Goal: Information Seeking & Learning: Compare options

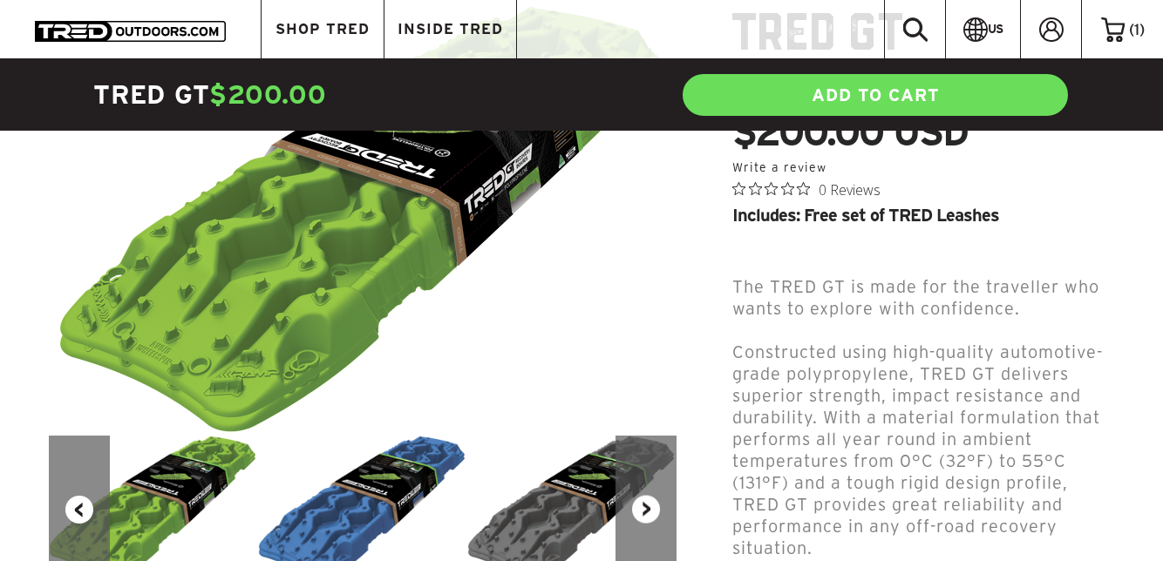
scroll to position [247, 0]
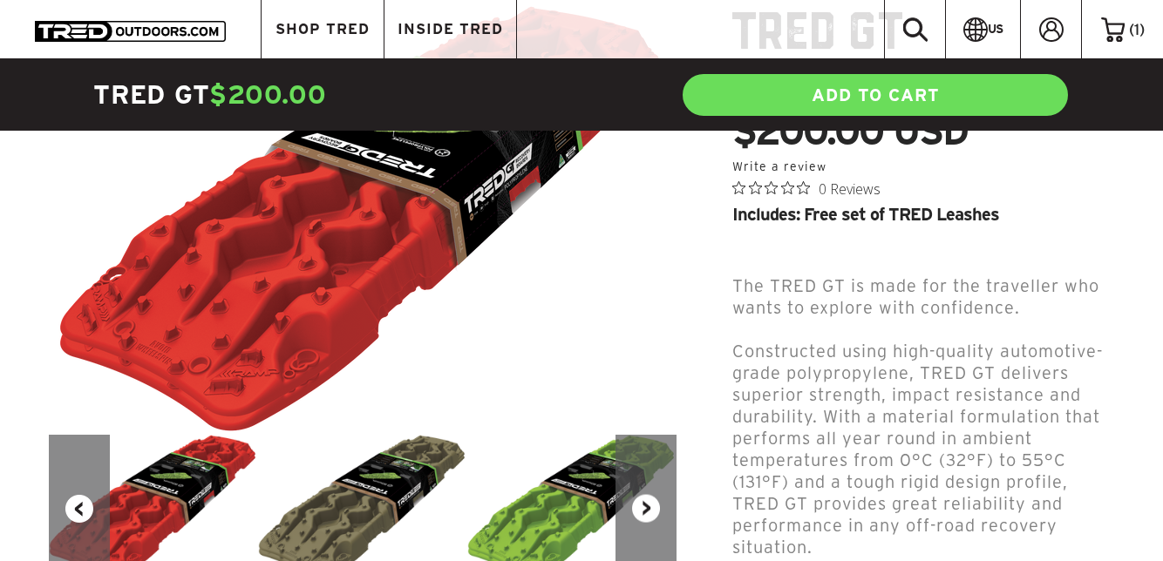
click at [640, 528] on button "Next" at bounding box center [645, 509] width 61 height 148
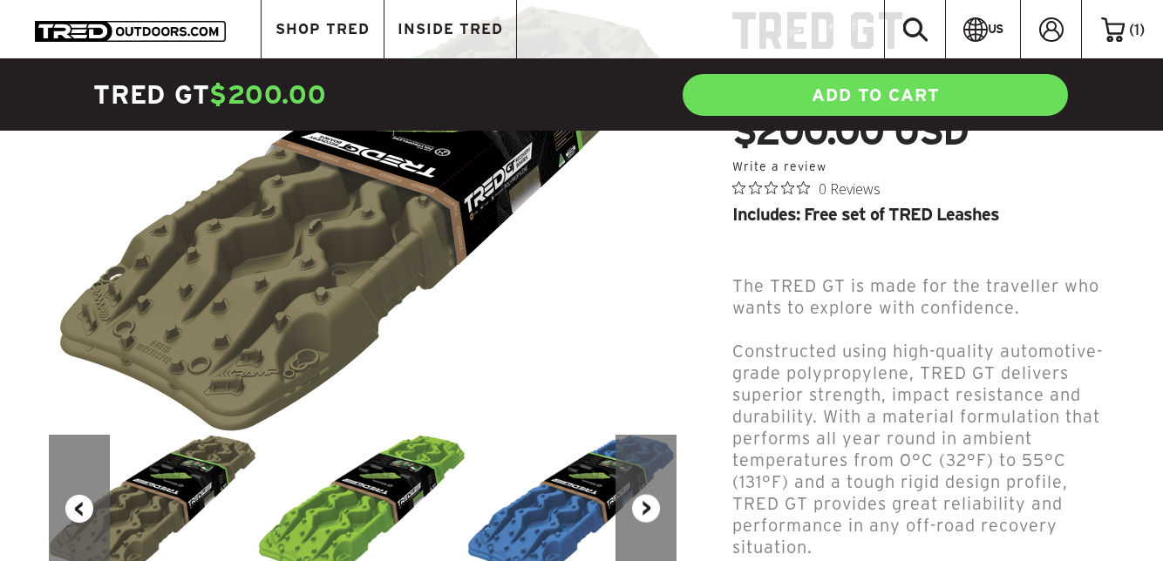
click at [651, 512] on button "Next" at bounding box center [645, 509] width 61 height 148
click at [649, 513] on button "Next" at bounding box center [645, 509] width 61 height 148
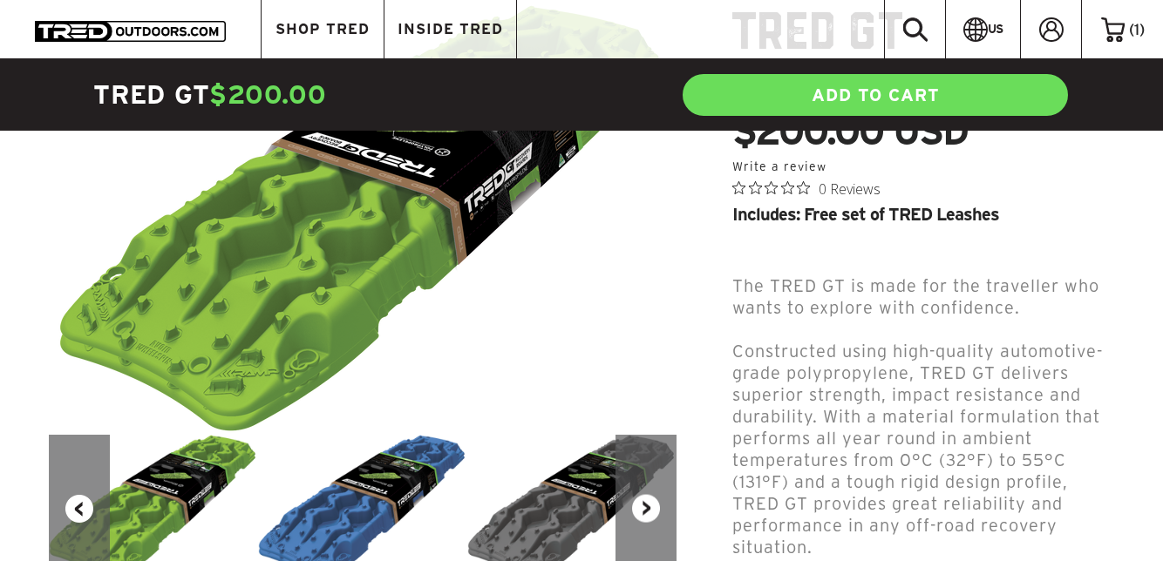
click at [646, 513] on button "Next" at bounding box center [645, 509] width 61 height 148
click at [645, 525] on button "Next" at bounding box center [645, 509] width 61 height 148
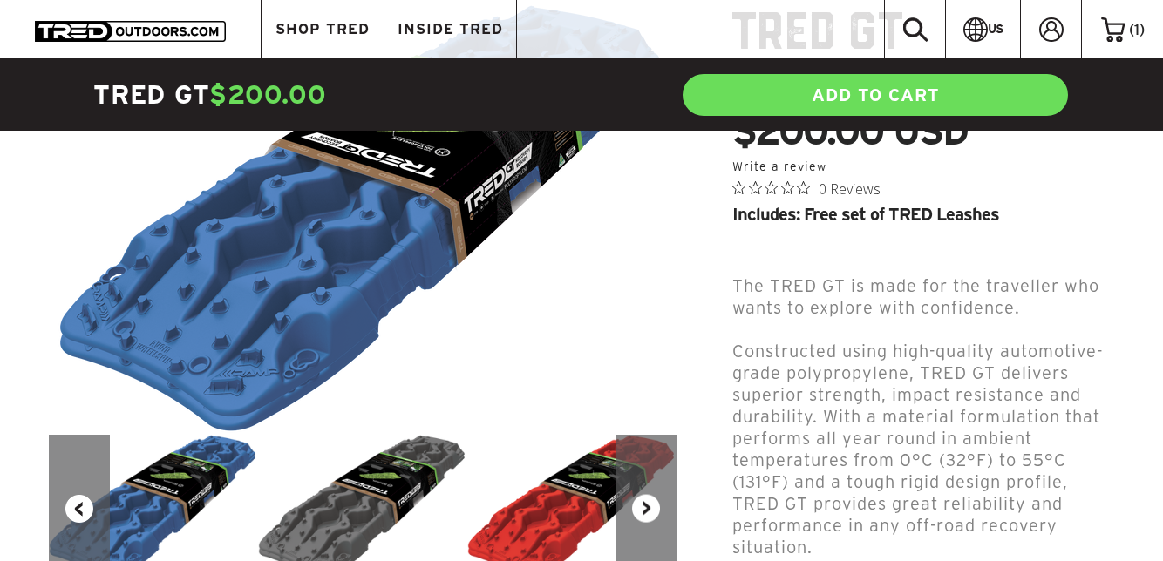
click at [643, 538] on button "Next" at bounding box center [645, 509] width 61 height 148
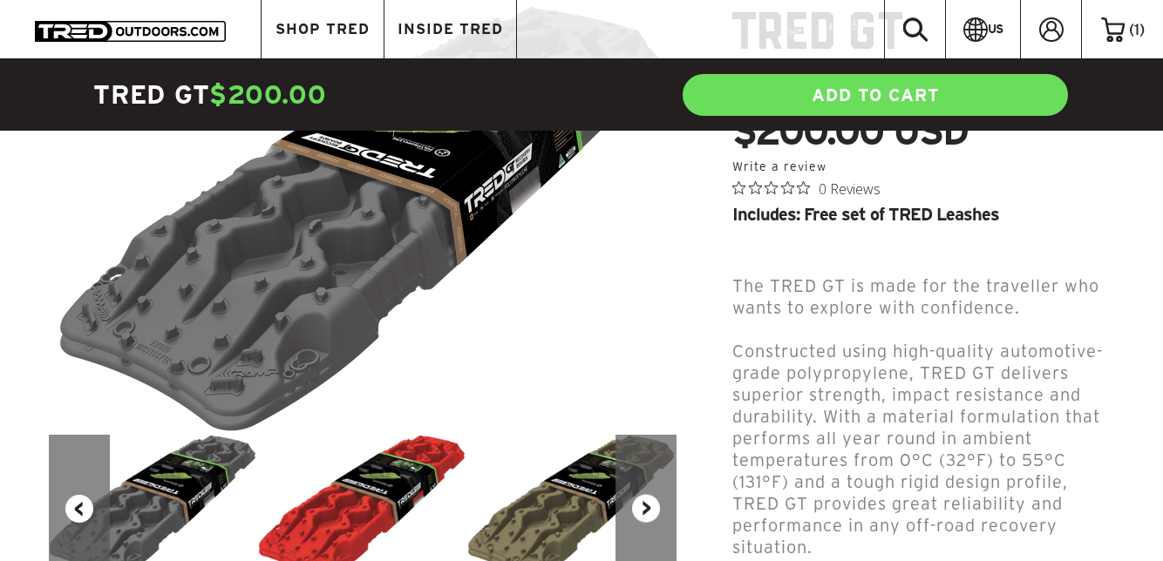
click at [642, 537] on button "Next" at bounding box center [645, 509] width 61 height 148
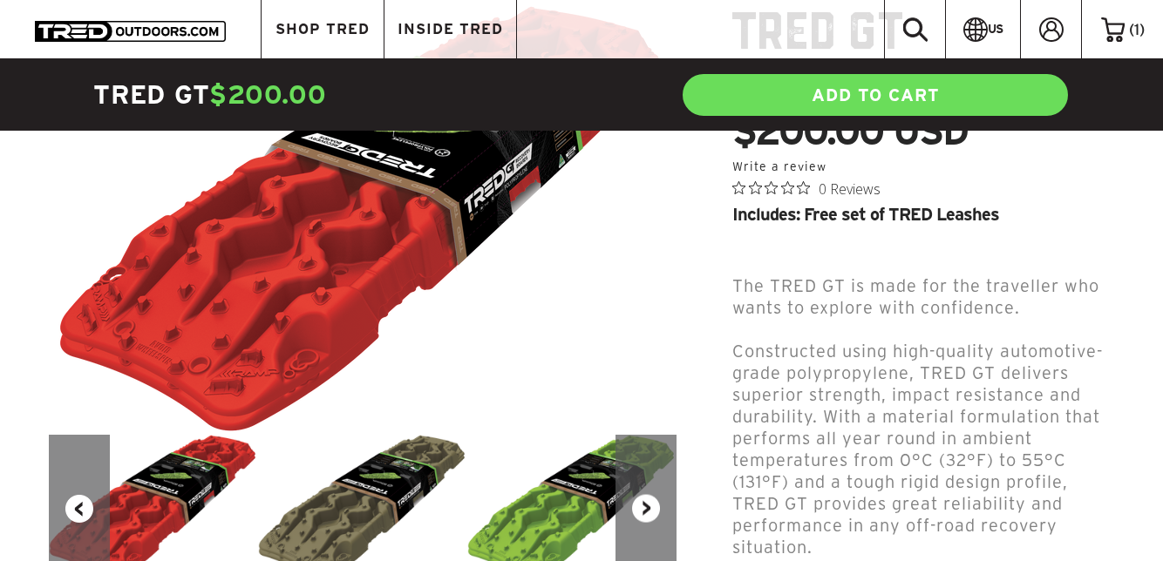
click at [649, 542] on button "Next" at bounding box center [645, 509] width 61 height 148
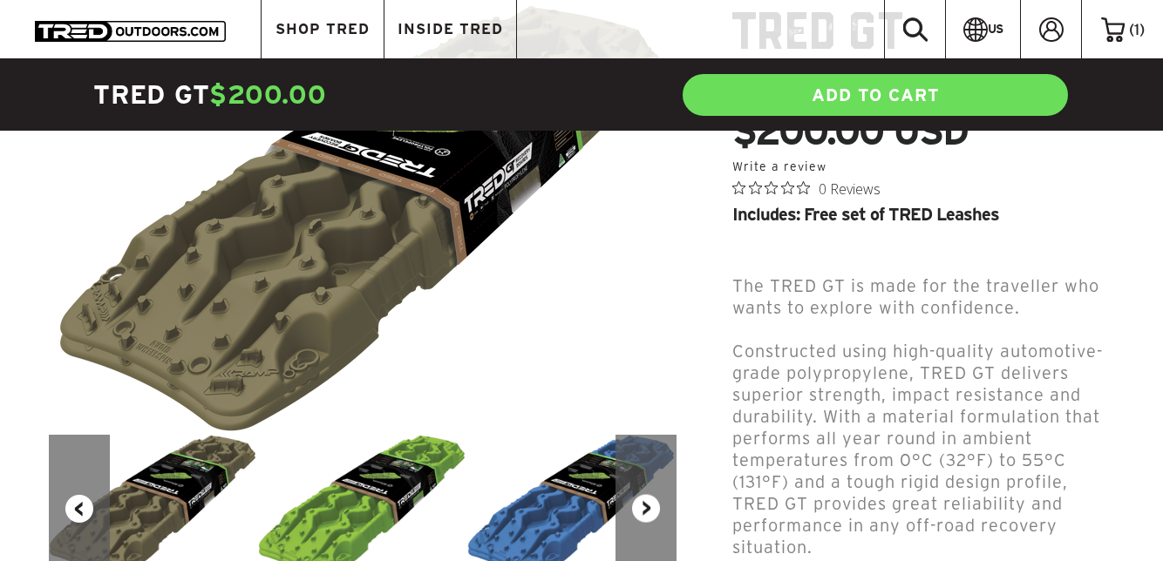
click at [643, 549] on button "Next" at bounding box center [645, 509] width 61 height 148
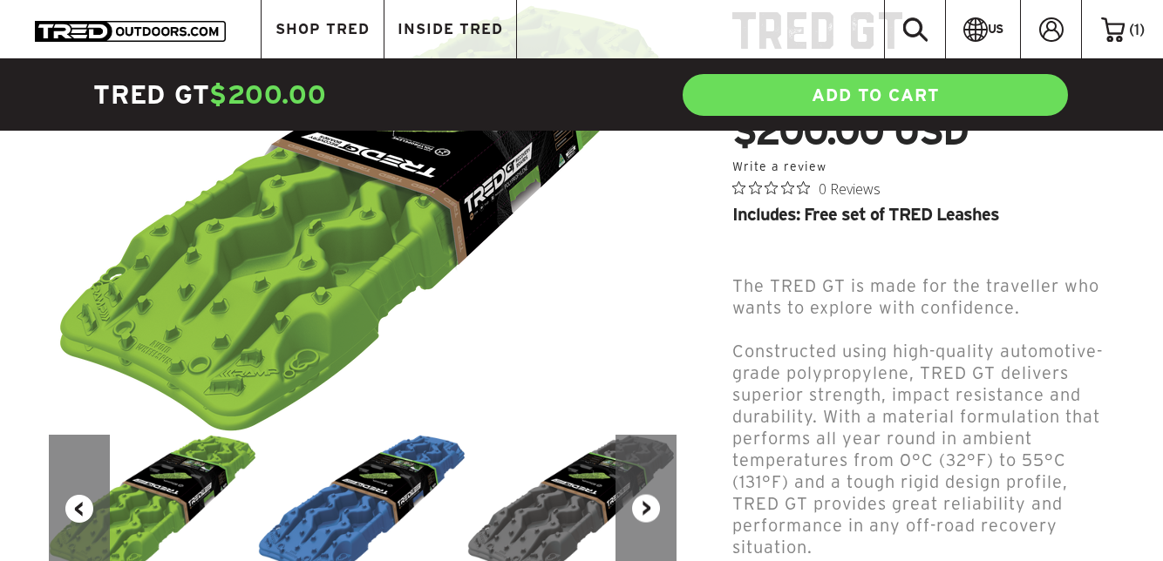
click at [641, 557] on button "Next" at bounding box center [645, 509] width 61 height 148
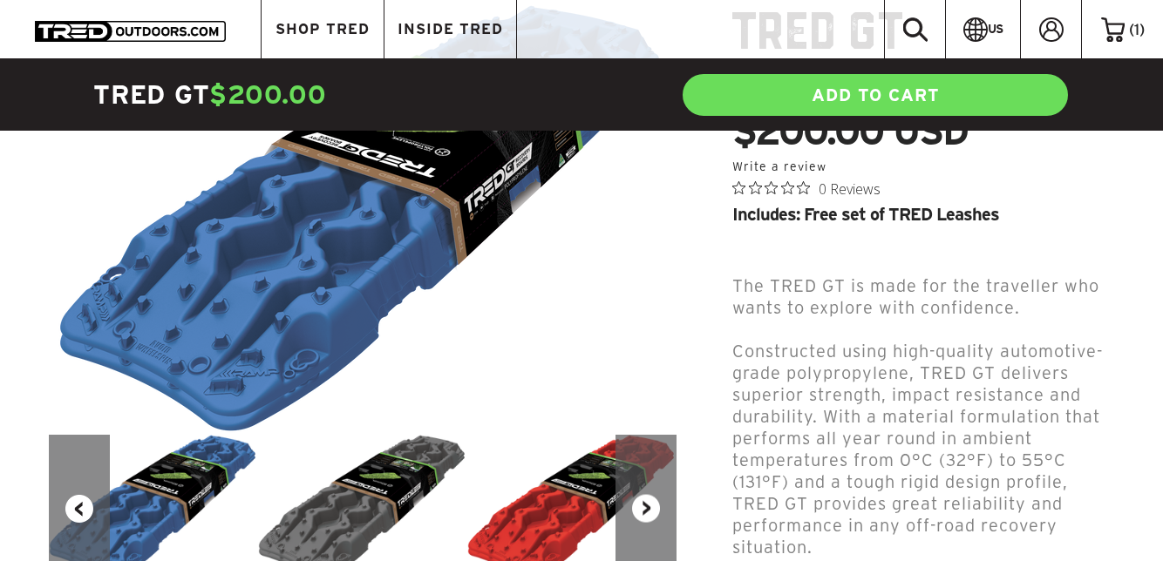
click at [640, 554] on button "Next" at bounding box center [645, 509] width 61 height 148
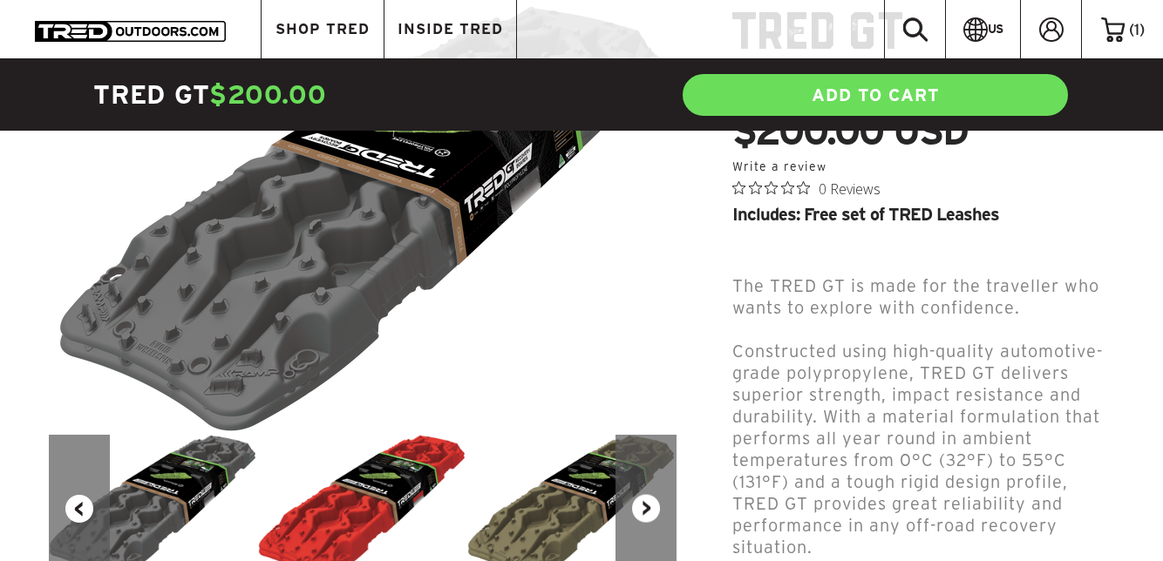
click at [647, 549] on button "Next" at bounding box center [645, 509] width 61 height 148
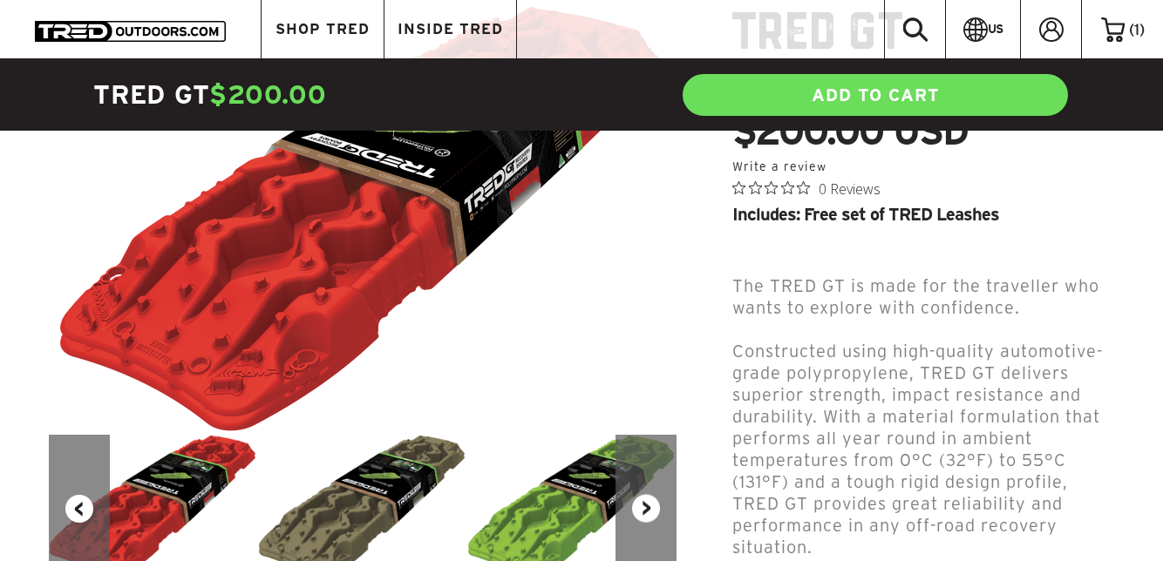
click at [649, 539] on button "Next" at bounding box center [645, 509] width 61 height 148
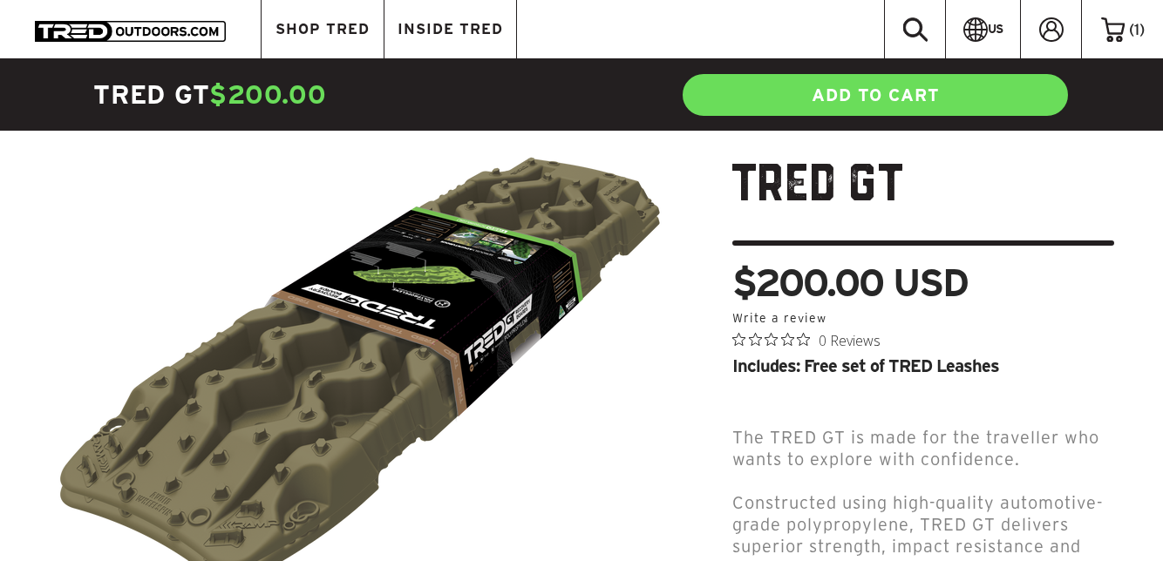
scroll to position [74, 0]
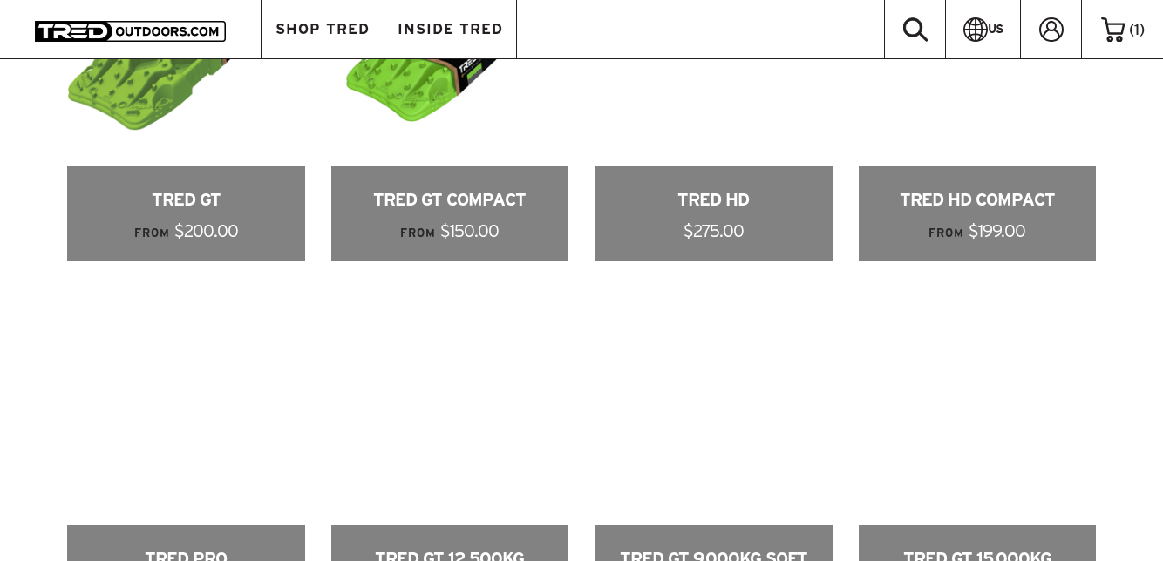
scroll to position [910, 0]
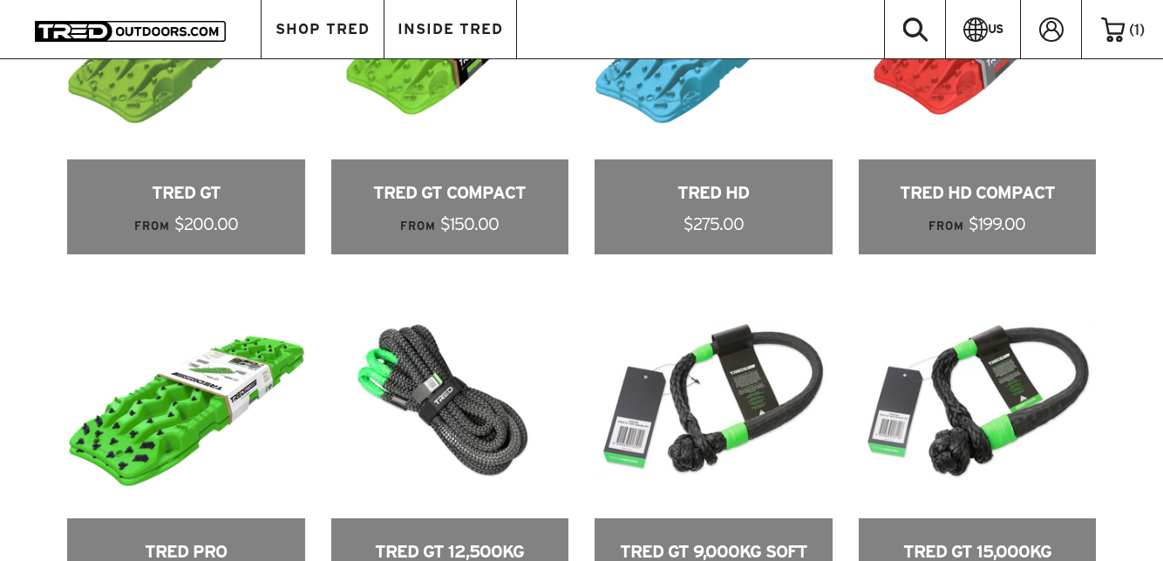
click at [717, 255] on link at bounding box center [714, 88] width 238 height 332
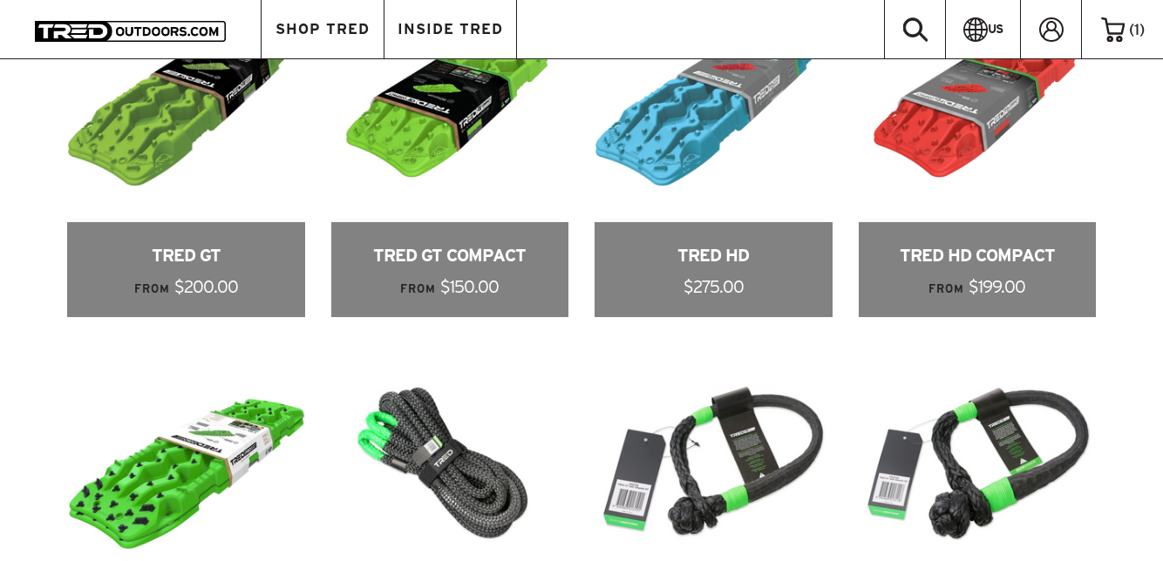
scroll to position [847, 0]
click at [390, 207] on link at bounding box center [450, 151] width 238 height 332
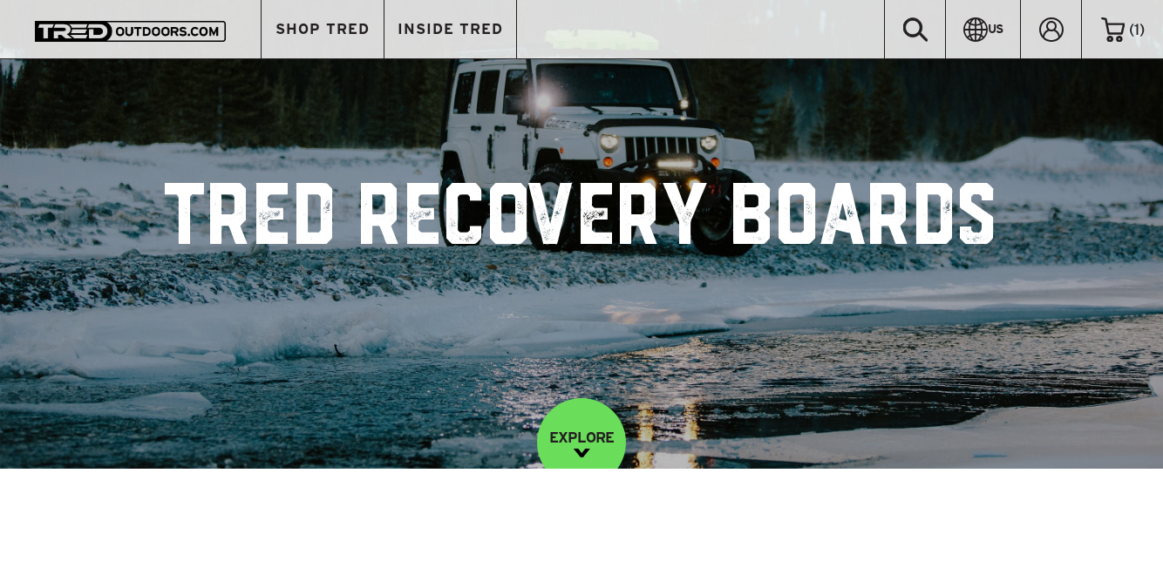
scroll to position [0, 0]
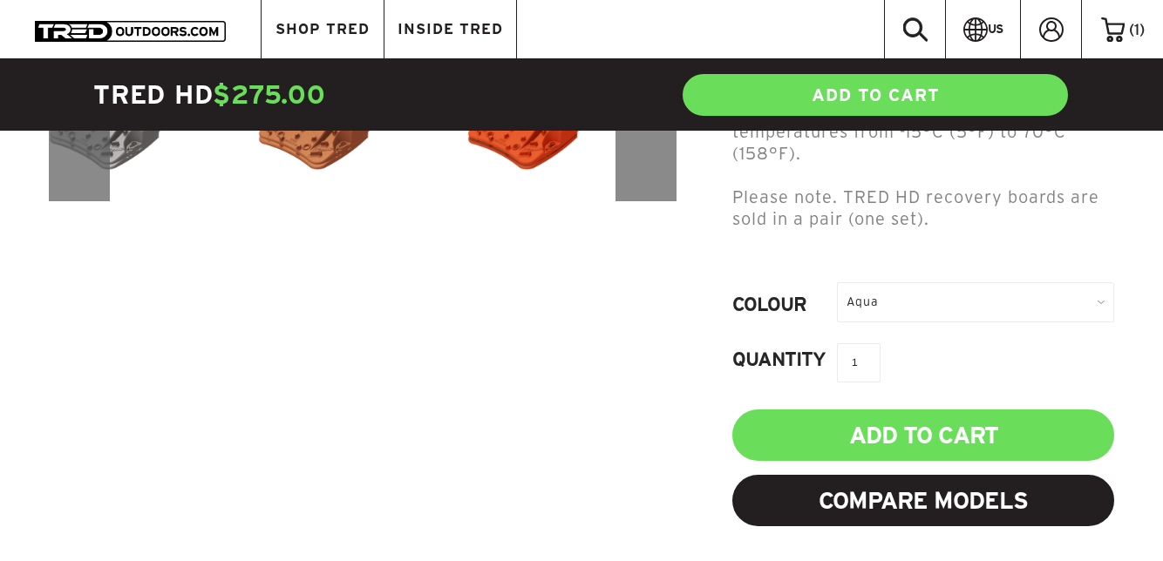
scroll to position [758, 0]
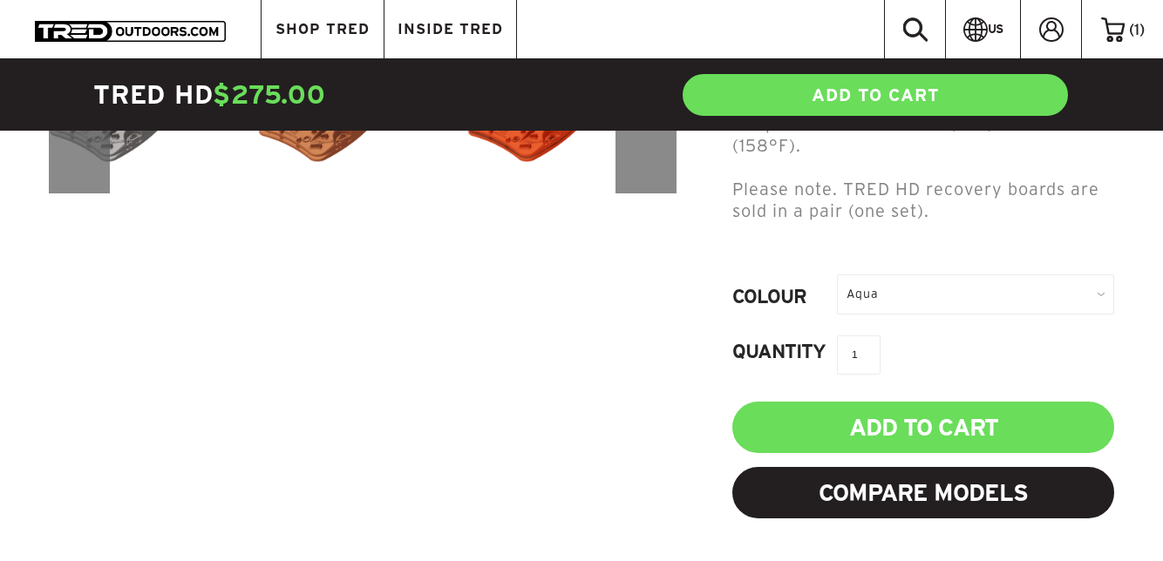
click at [1005, 290] on div "Aqua" at bounding box center [975, 294] width 277 height 39
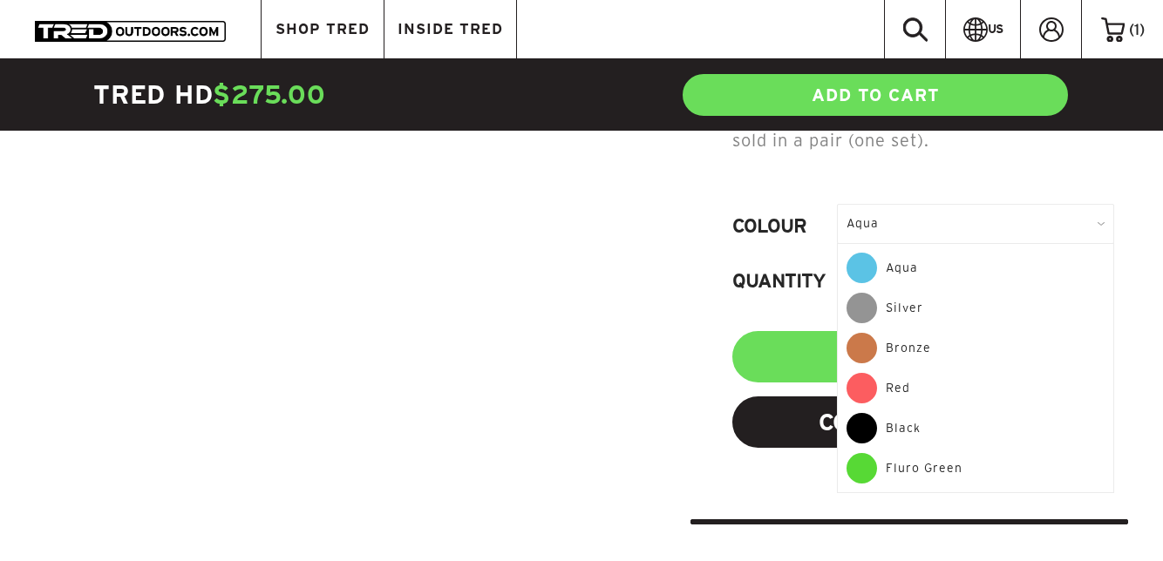
scroll to position [826, 0]
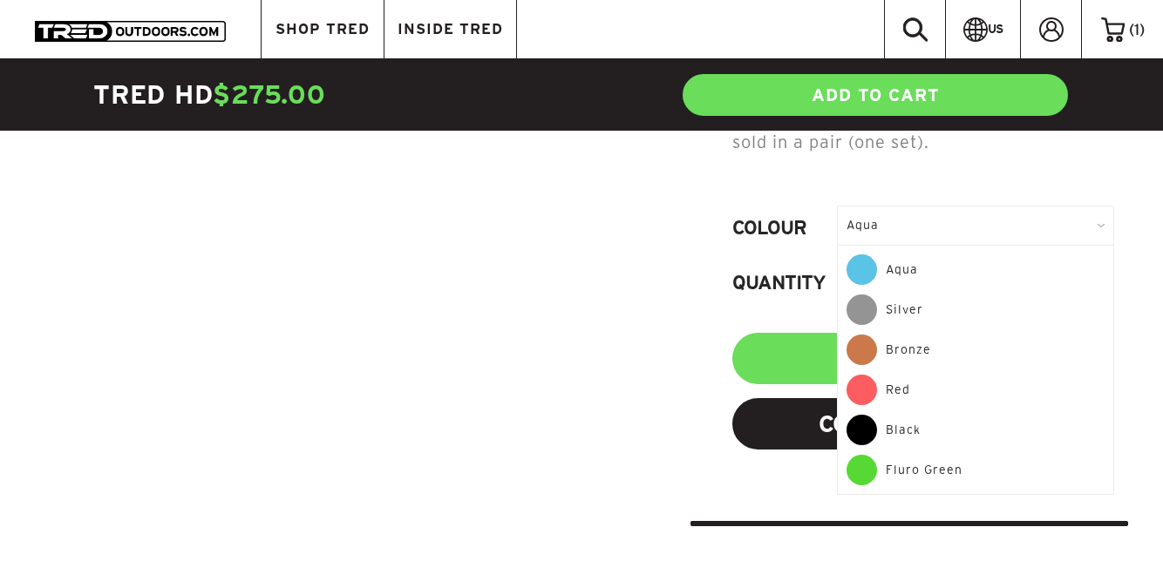
click at [926, 306] on div "Silver" at bounding box center [975, 315] width 258 height 40
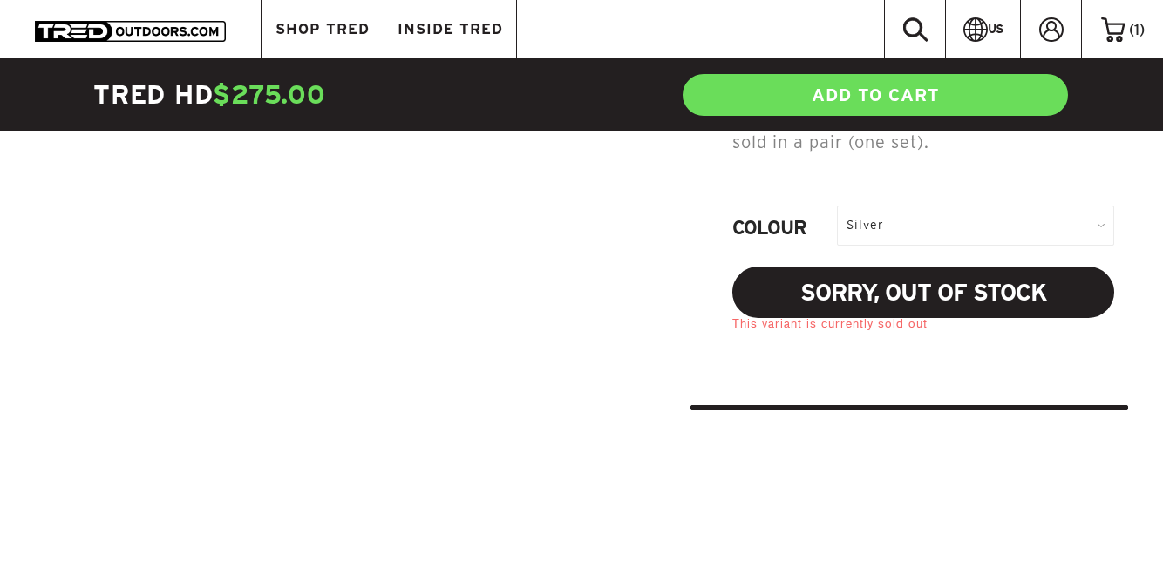
click at [1021, 220] on div "Silver" at bounding box center [975, 225] width 277 height 39
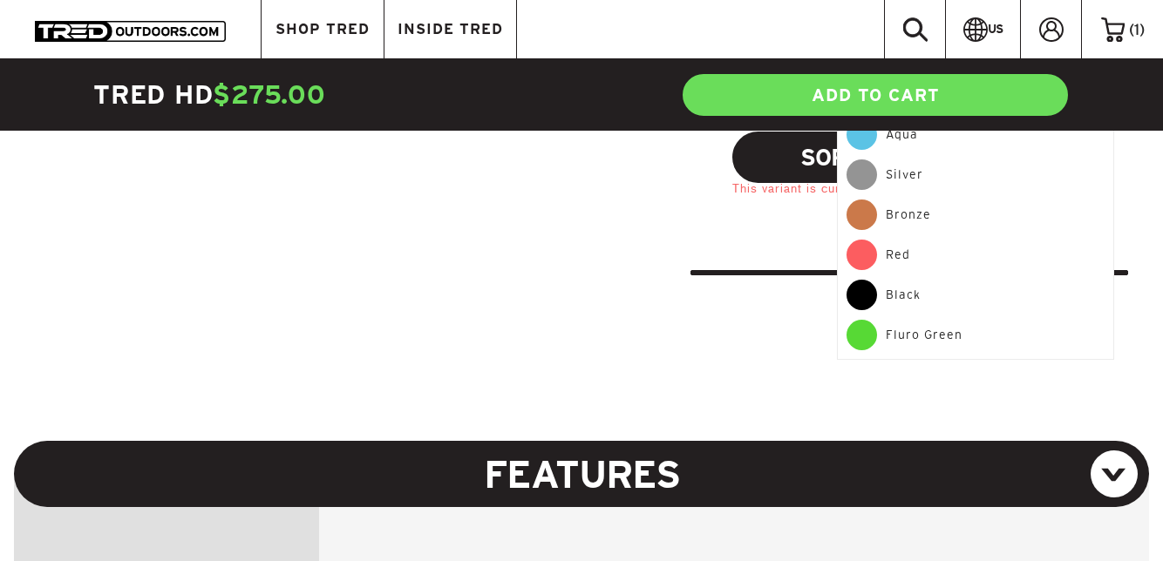
scroll to position [965, 0]
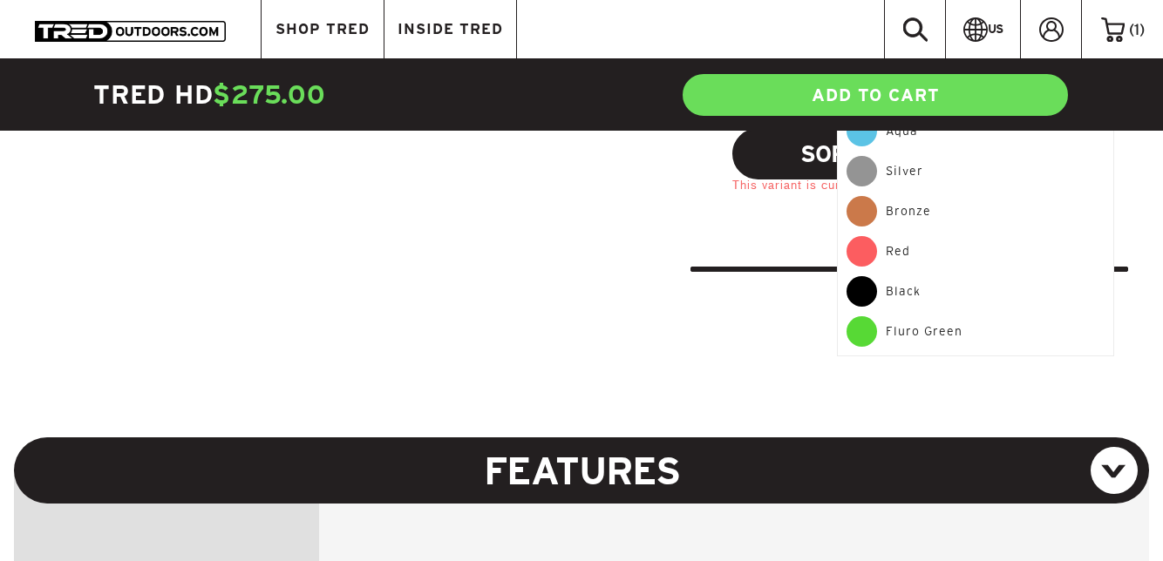
click at [955, 331] on div "Fluro Green" at bounding box center [975, 331] width 258 height 31
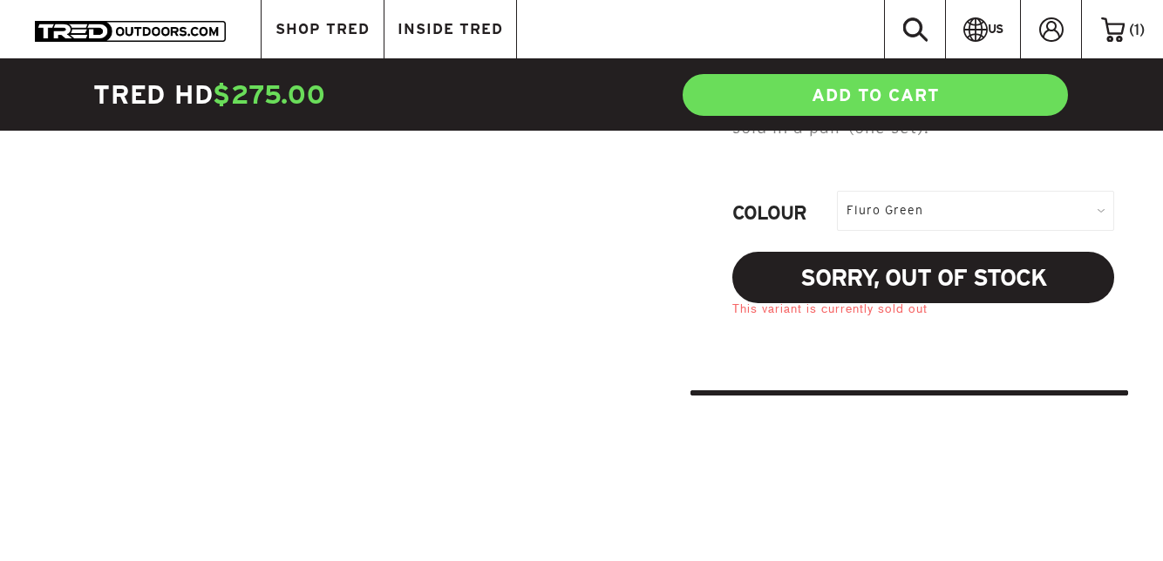
click at [1016, 192] on div "Fluro Green" at bounding box center [975, 210] width 277 height 39
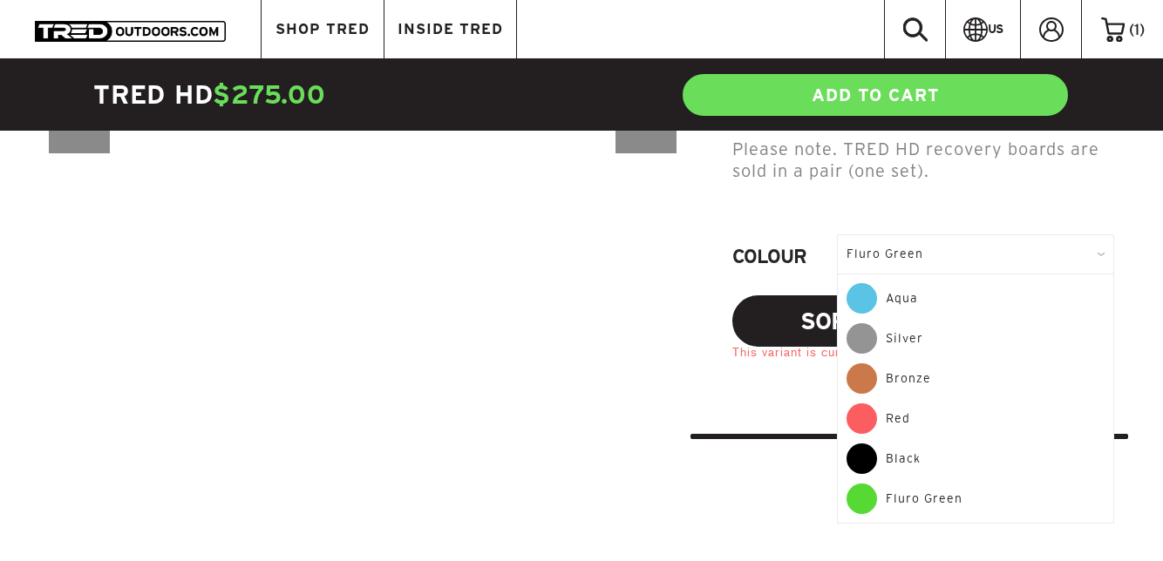
scroll to position [792, 0]
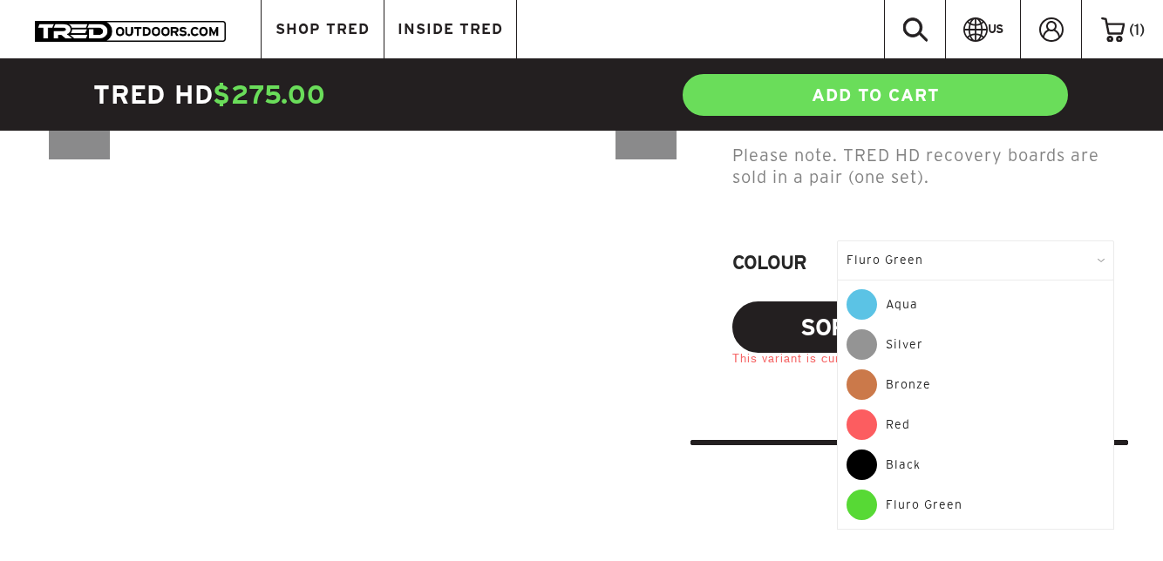
click at [941, 304] on div "Aqua" at bounding box center [975, 309] width 258 height 40
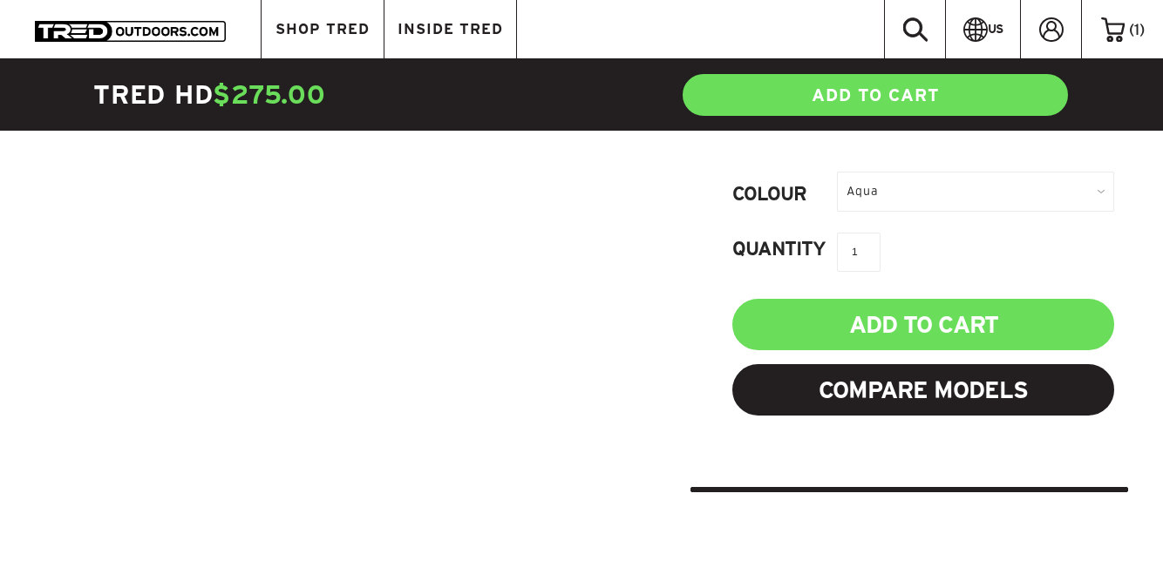
click at [1057, 185] on div "Aqua" at bounding box center [975, 191] width 277 height 39
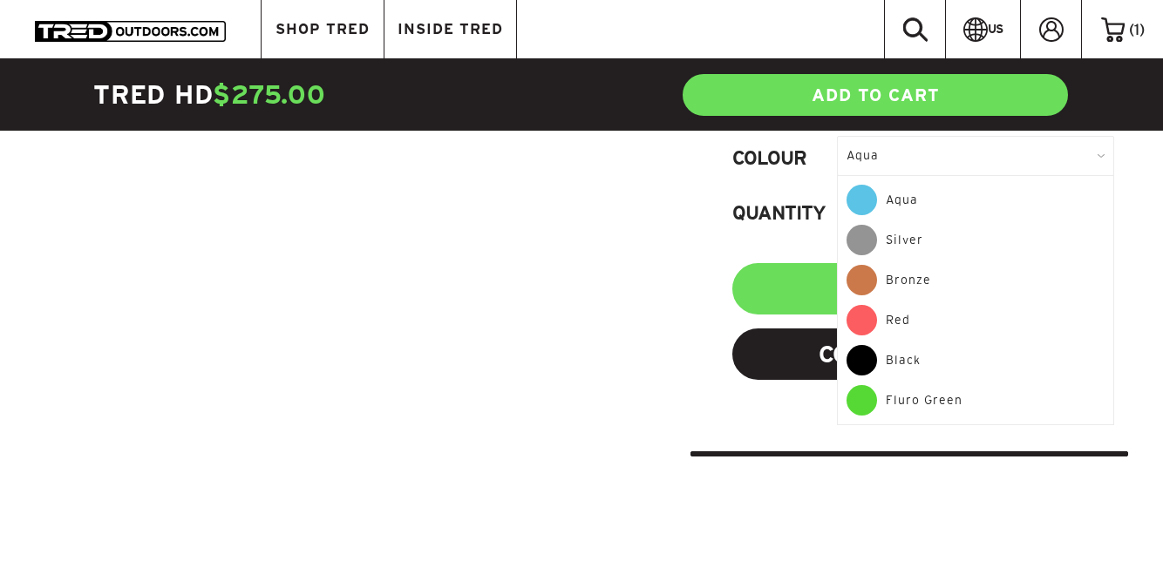
scroll to position [903, 0]
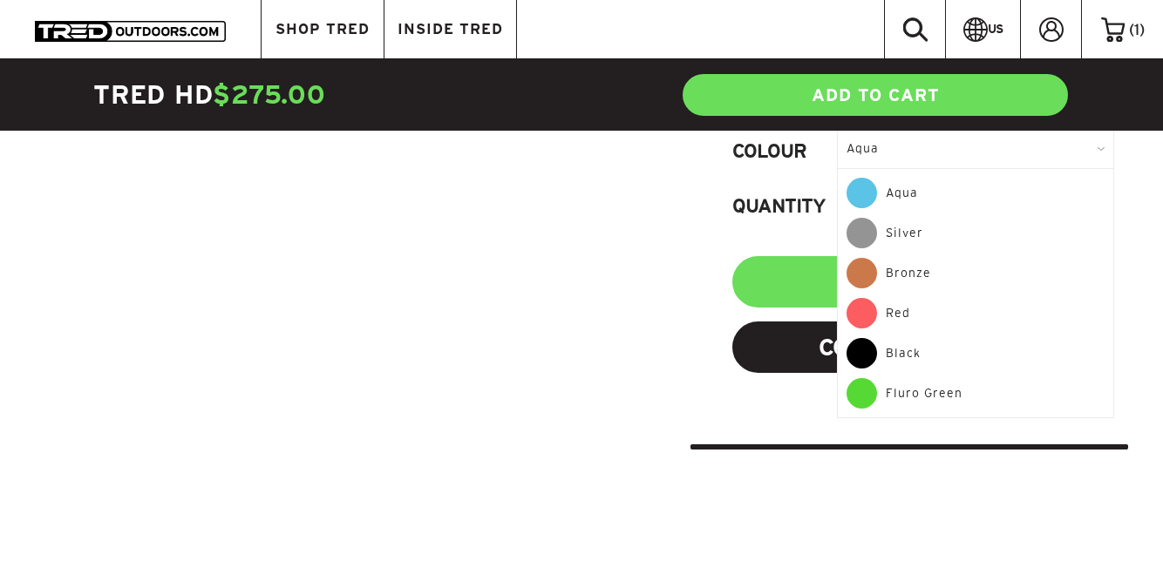
click at [903, 313] on div "Red" at bounding box center [975, 318] width 258 height 40
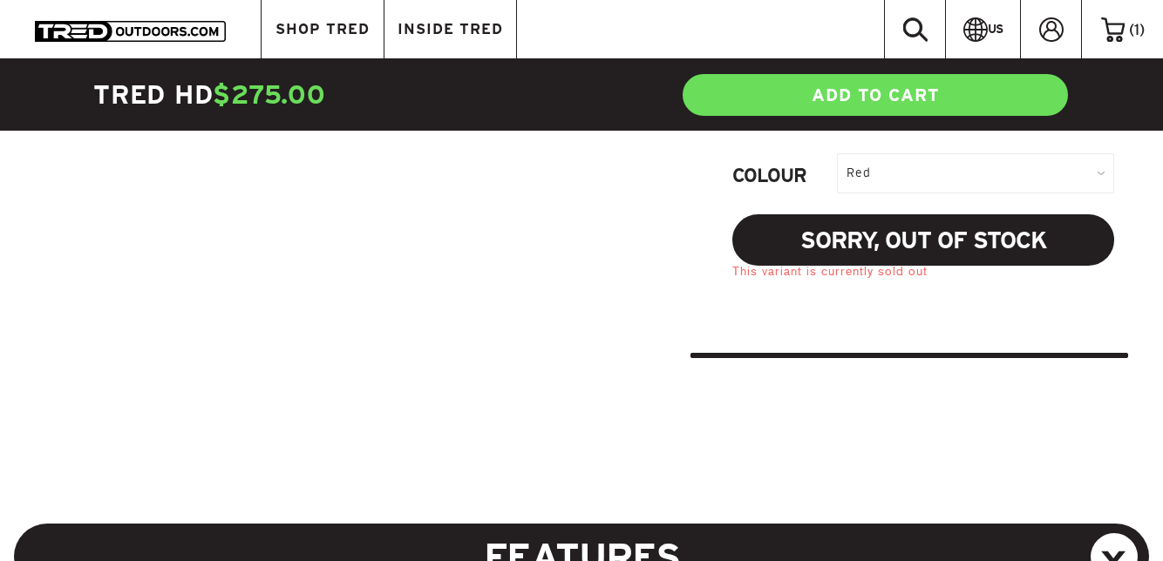
scroll to position [877, 0]
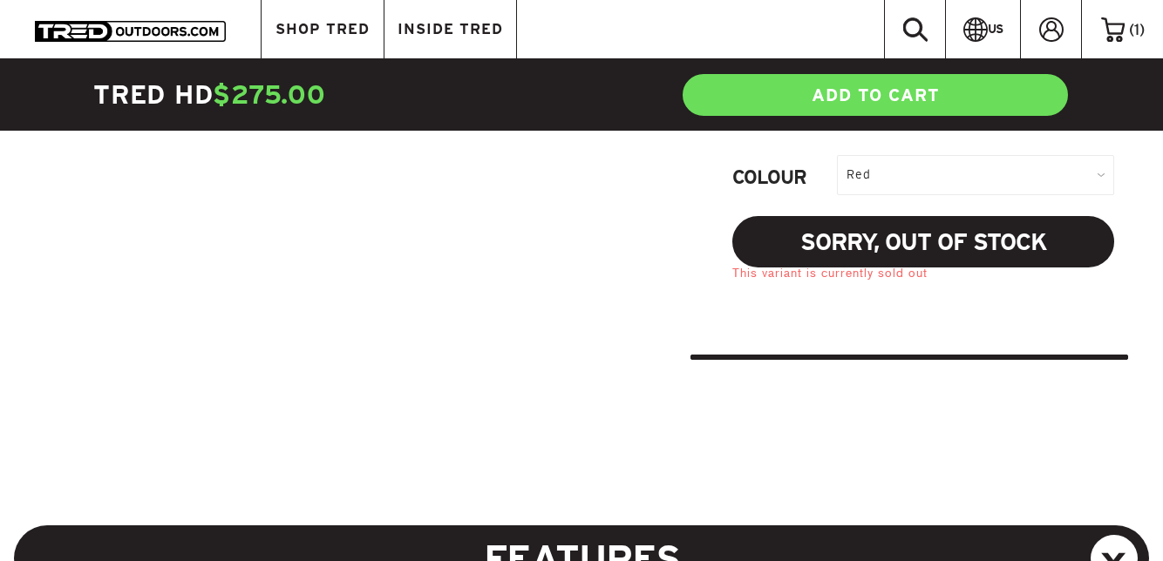
click at [1006, 171] on div "Red" at bounding box center [975, 174] width 277 height 39
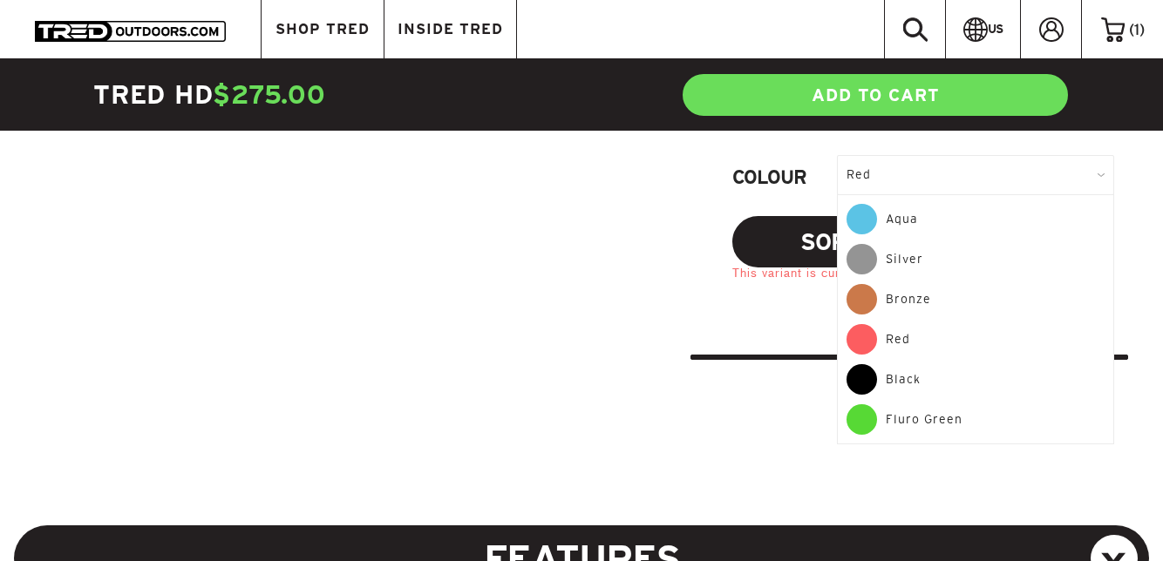
scroll to position [844, 0]
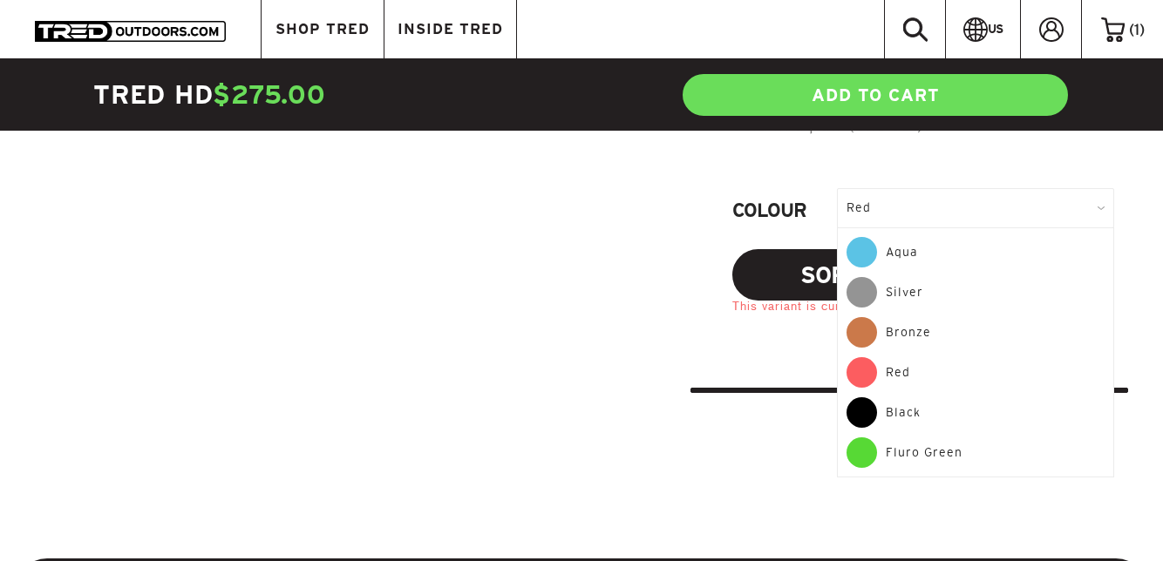
click at [953, 323] on div "Bronze" at bounding box center [975, 337] width 258 height 40
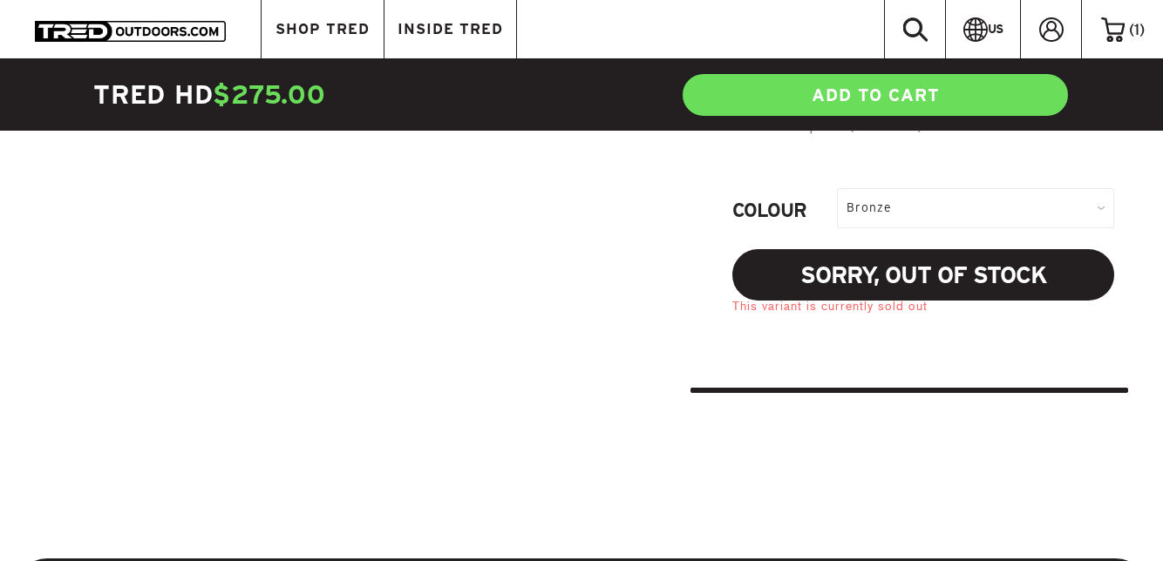
click at [1023, 216] on div "Bronze" at bounding box center [975, 207] width 277 height 39
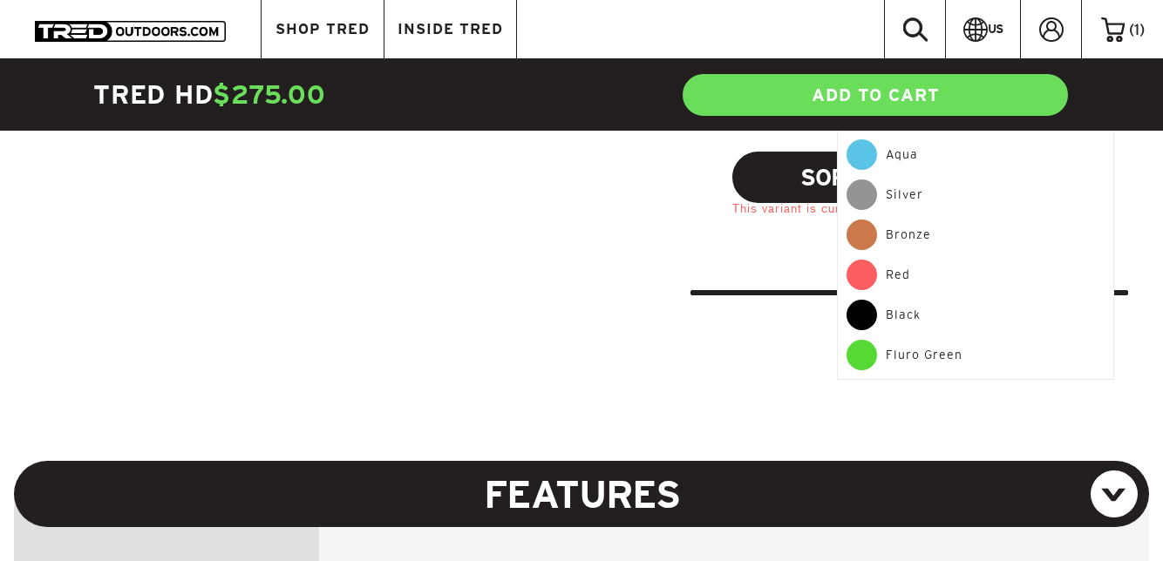
click at [953, 312] on div "Black" at bounding box center [975, 320] width 258 height 40
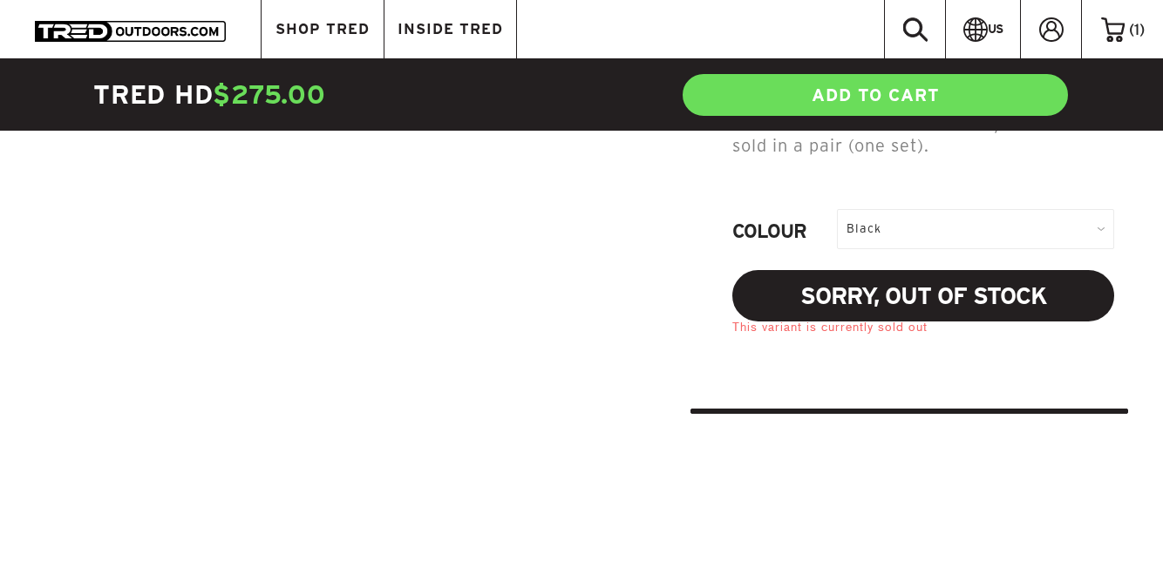
scroll to position [814, 0]
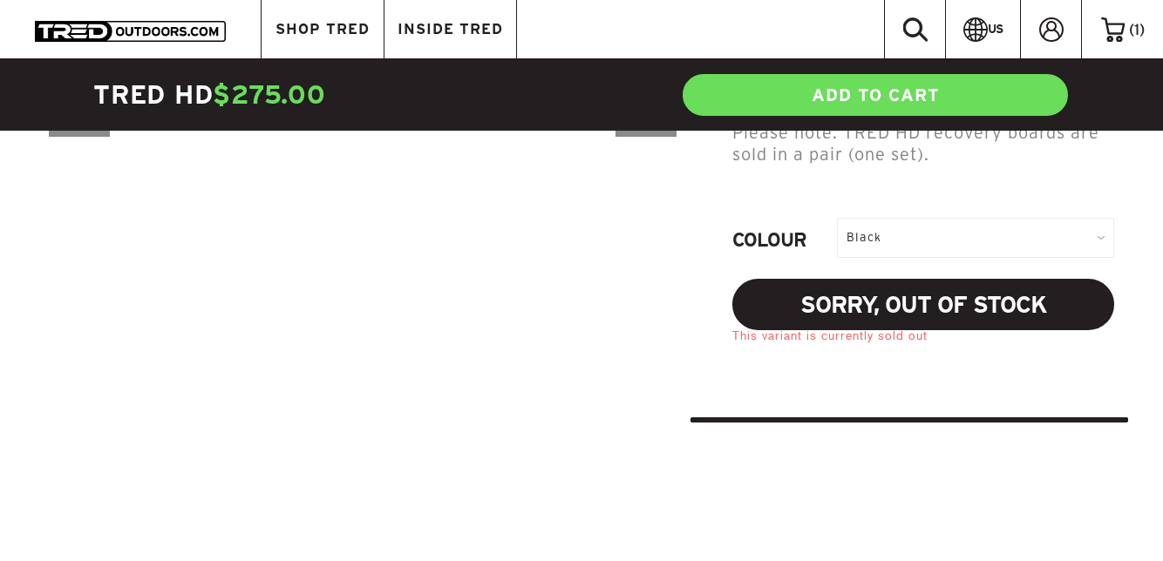
click at [999, 233] on div "Black" at bounding box center [975, 237] width 277 height 39
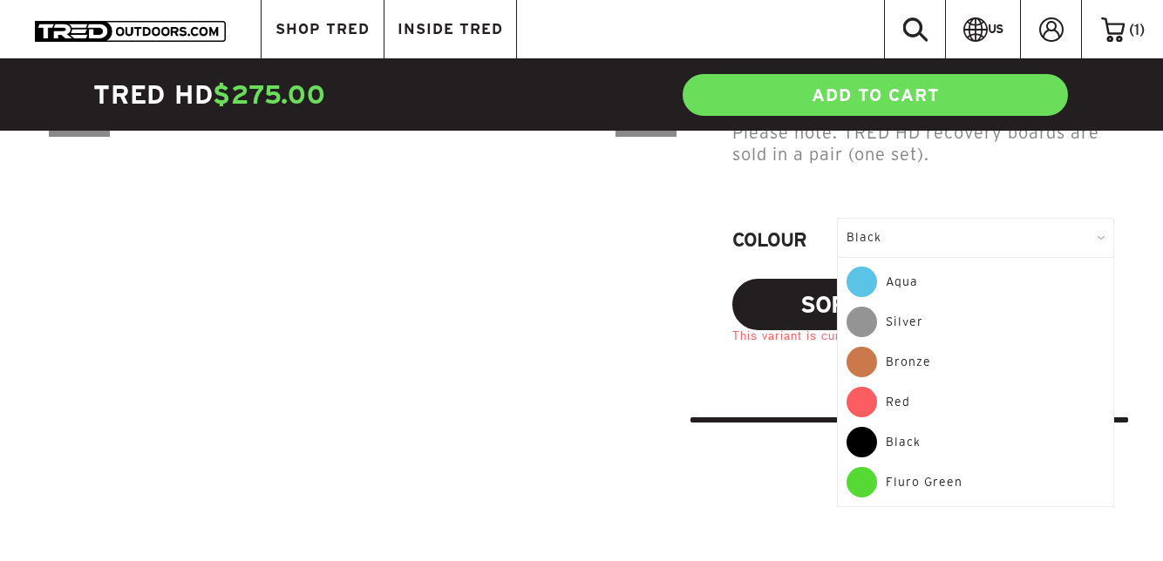
click at [975, 276] on div "Aqua" at bounding box center [975, 287] width 258 height 40
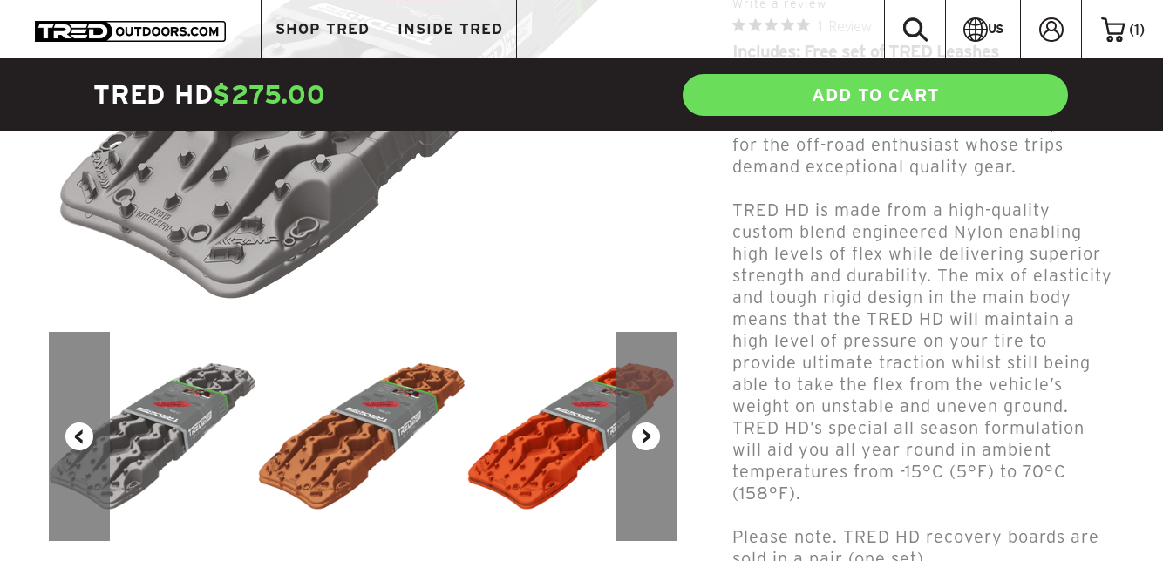
scroll to position [414, 0]
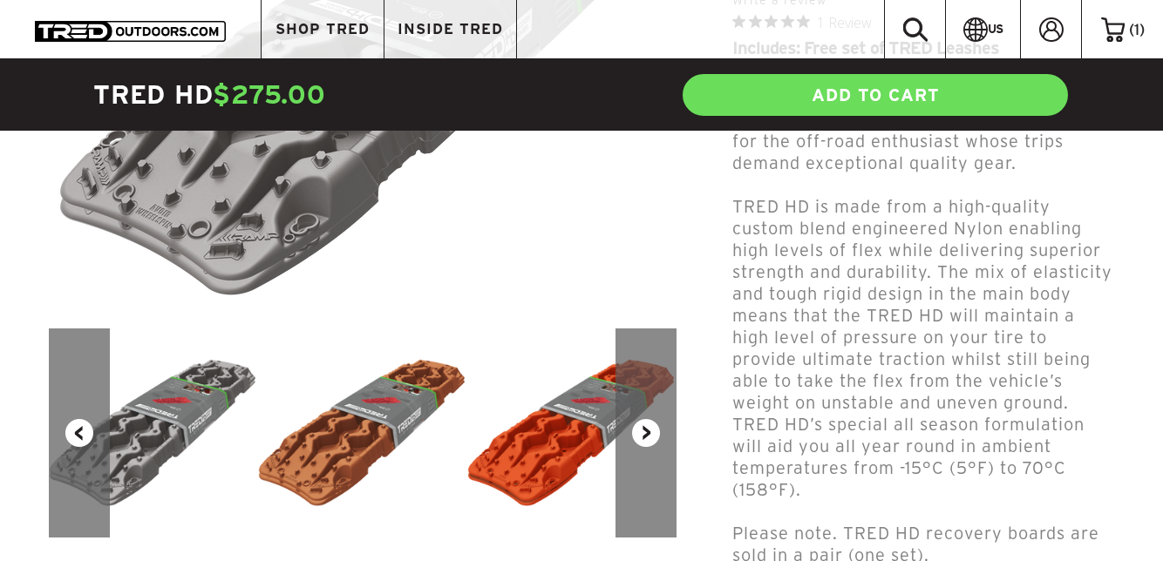
click at [75, 432] on button "Previous" at bounding box center [79, 433] width 61 height 209
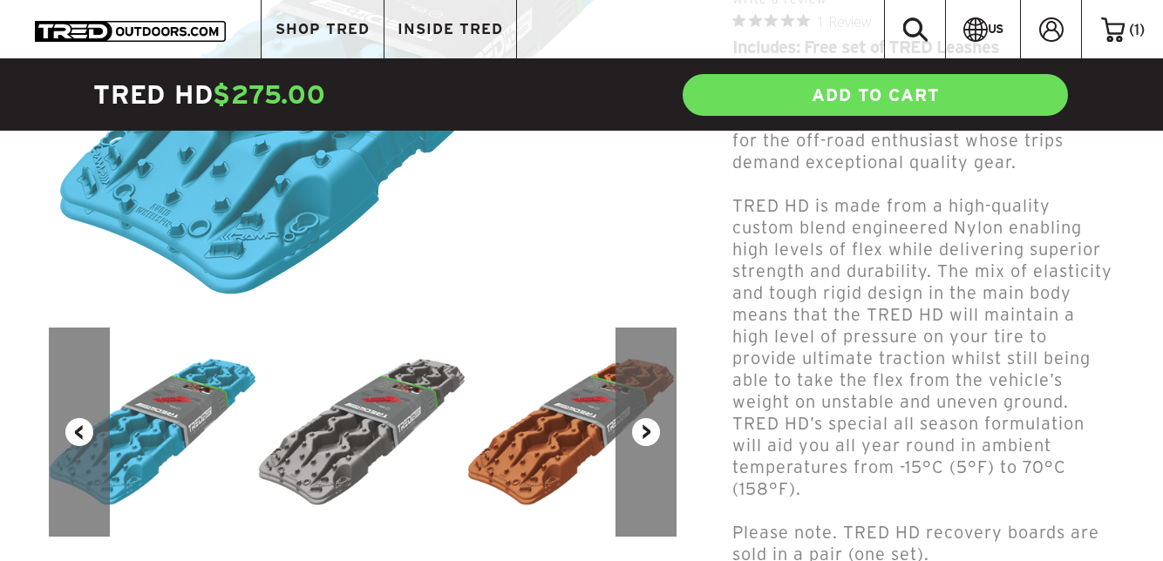
click at [73, 427] on button "Previous" at bounding box center [79, 432] width 61 height 209
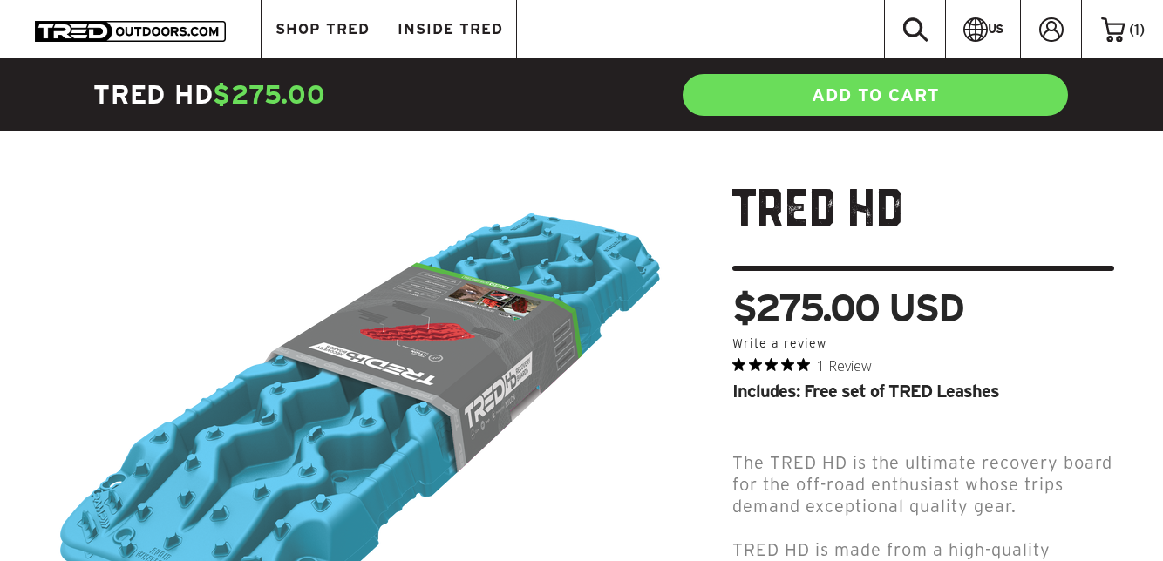
scroll to position [0, 0]
